Goal: Task Accomplishment & Management: Manage account settings

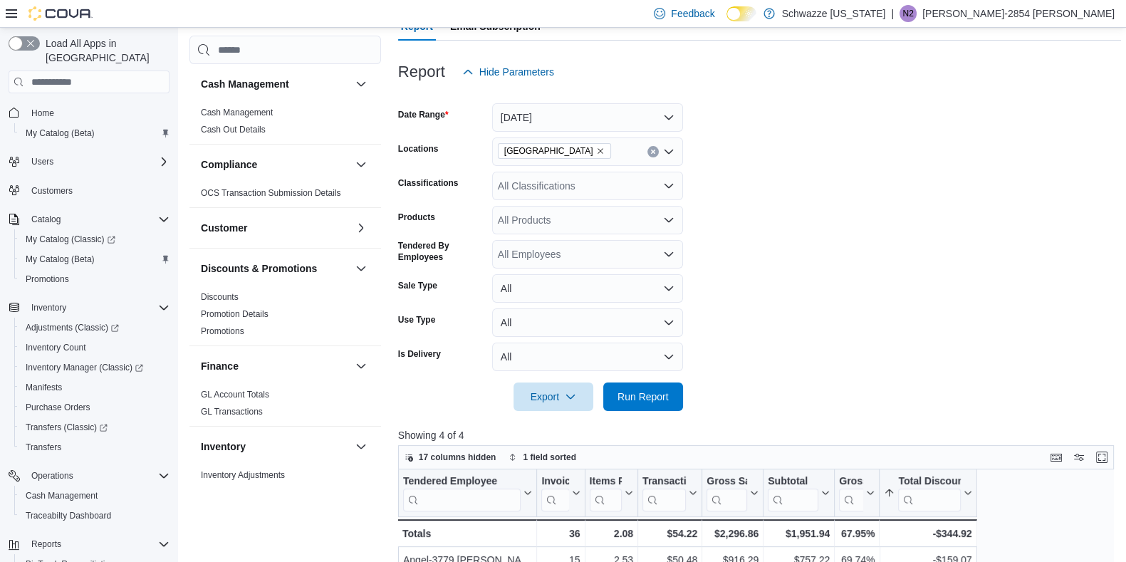
scroll to position [140, 0]
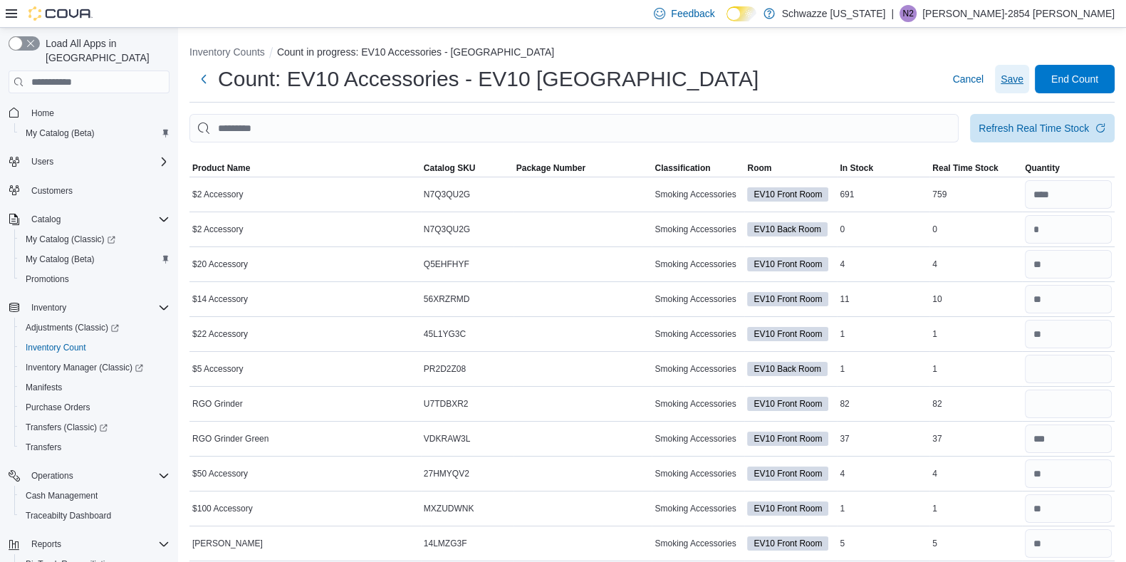
click at [1024, 72] on span "Save" at bounding box center [1012, 79] width 23 height 14
